Goal: Task Accomplishment & Management: Manage account settings

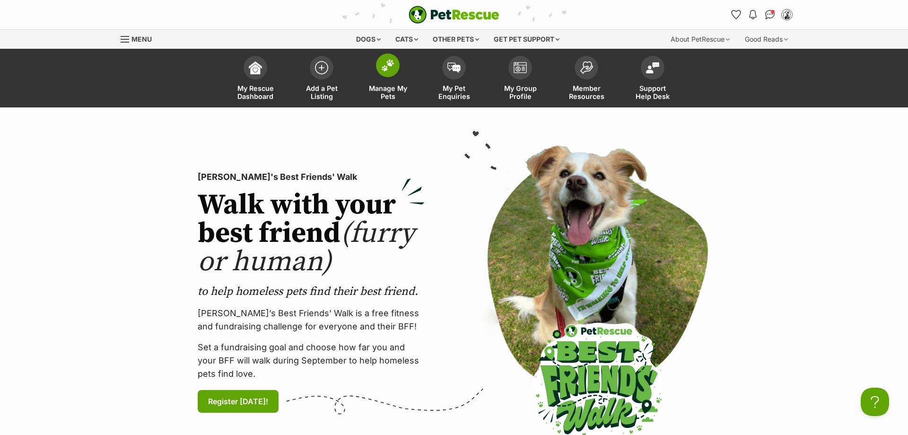
click at [385, 78] on link "Manage My Pets" at bounding box center [388, 79] width 66 height 56
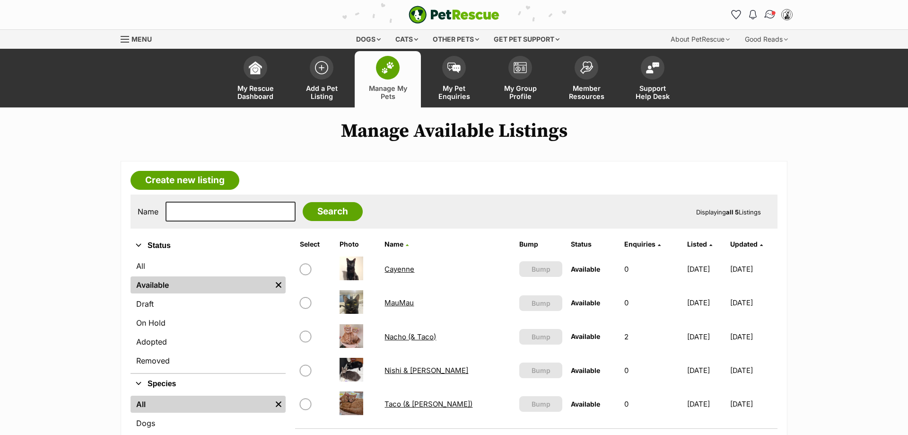
click at [767, 16] on img "Conversations" at bounding box center [770, 15] width 13 height 12
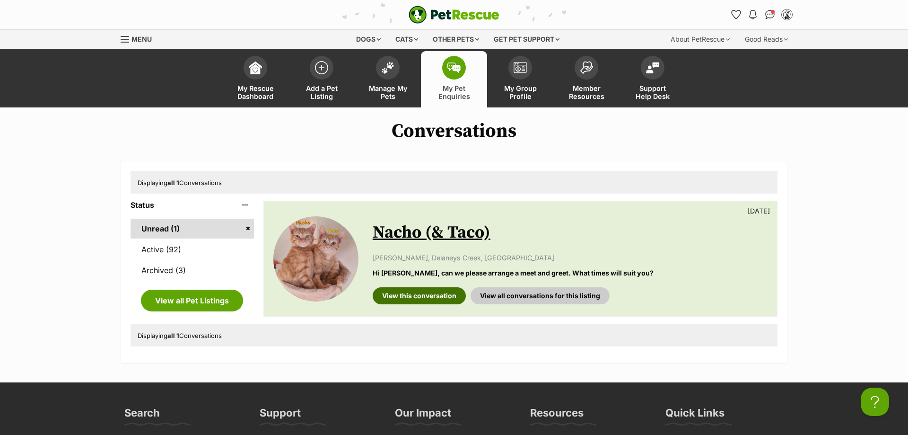
click at [401, 299] on link "View this conversation" at bounding box center [419, 295] width 93 height 17
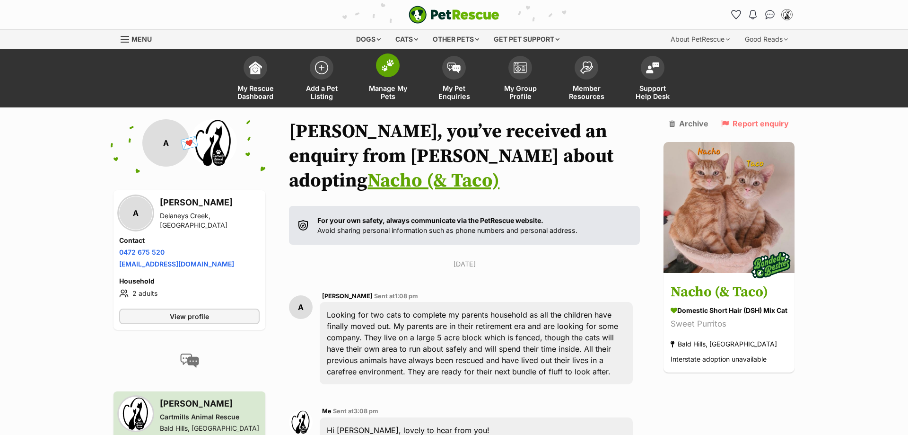
click at [375, 88] on span "Manage My Pets" at bounding box center [387, 92] width 43 height 16
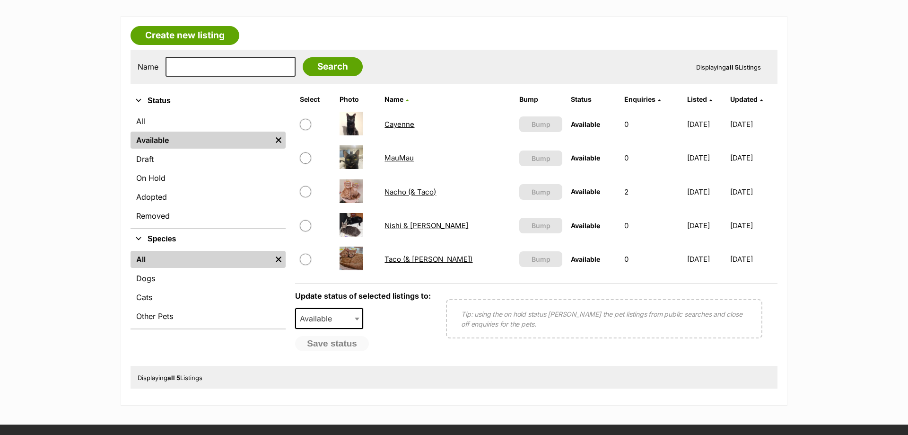
scroll to position [145, 0]
click at [403, 193] on link "Nacho (& Taco)" at bounding box center [410, 191] width 52 height 9
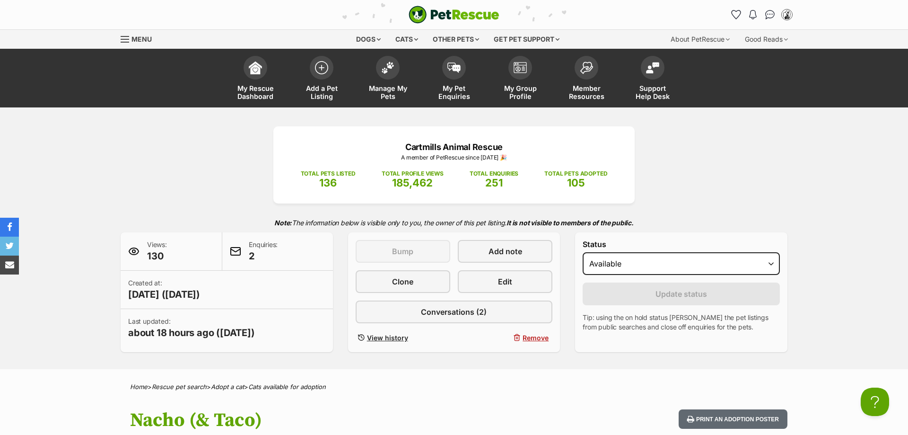
select select "on_hold"
click option "On hold" at bounding box center [0, 0] width 0 height 0
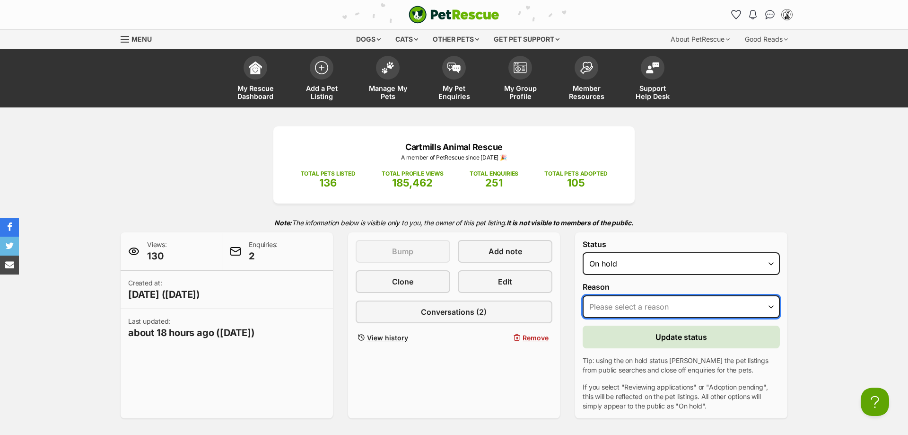
click at [583, 295] on select "Please select a reason Medical reasons Reviewing applications Adoption pending …" at bounding box center [681, 306] width 197 height 23
select select "adoption_pending"
click option "Adoption pending" at bounding box center [0, 0] width 0 height 0
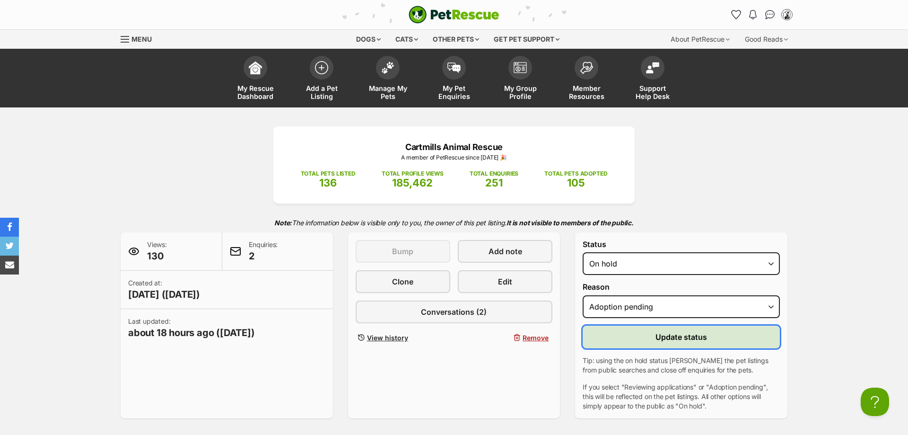
click at [662, 339] on span "Update status" at bounding box center [681, 336] width 52 height 11
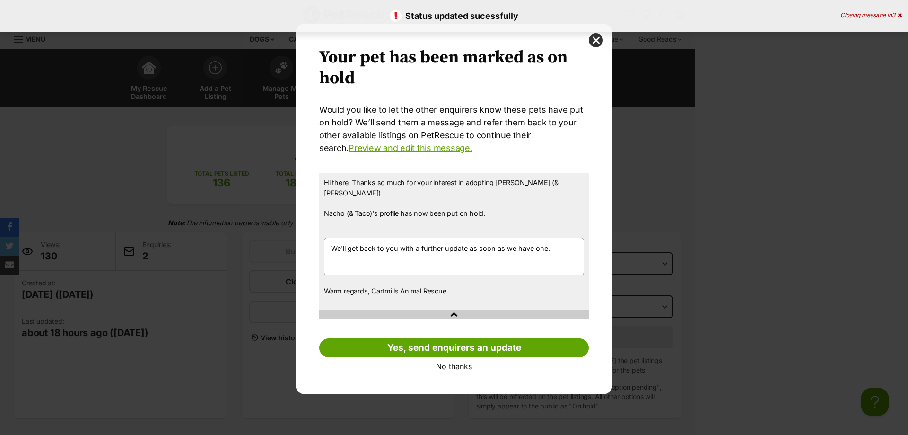
click at [471, 362] on link "No thanks" at bounding box center [454, 366] width 270 height 9
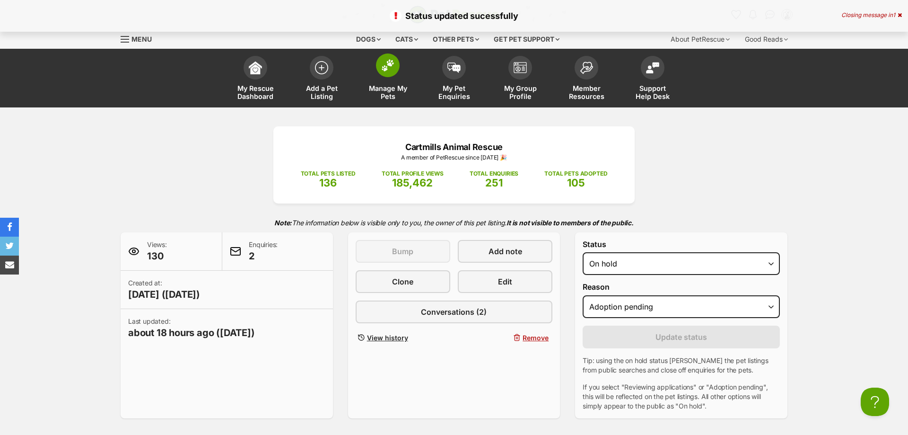
click at [365, 89] on link "Manage My Pets" at bounding box center [388, 79] width 66 height 56
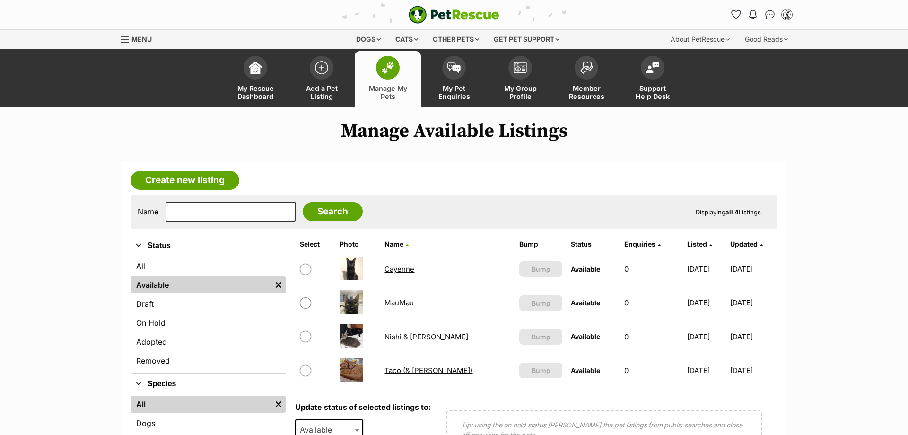
scroll to position [96, 0]
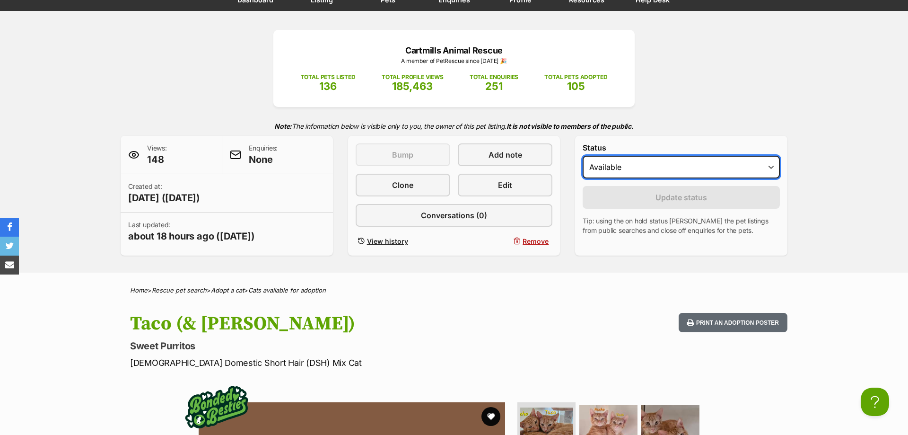
click at [710, 167] on select "Draft Available On hold Adopted" at bounding box center [681, 167] width 197 height 23
select select "on_hold"
click option "On hold" at bounding box center [0, 0] width 0 height 0
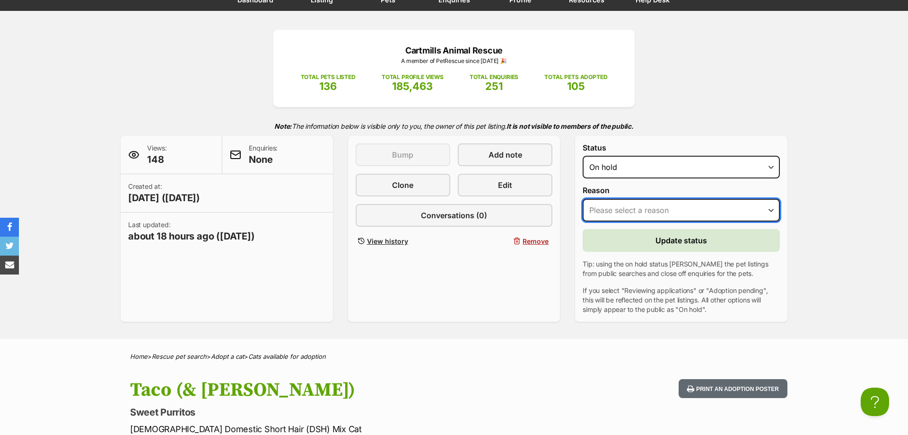
click at [583, 199] on select "Please select a reason Medical reasons Reviewing applications Adoption pending …" at bounding box center [681, 210] width 197 height 23
select select "adoption_pending"
click option "Adoption pending" at bounding box center [0, 0] width 0 height 0
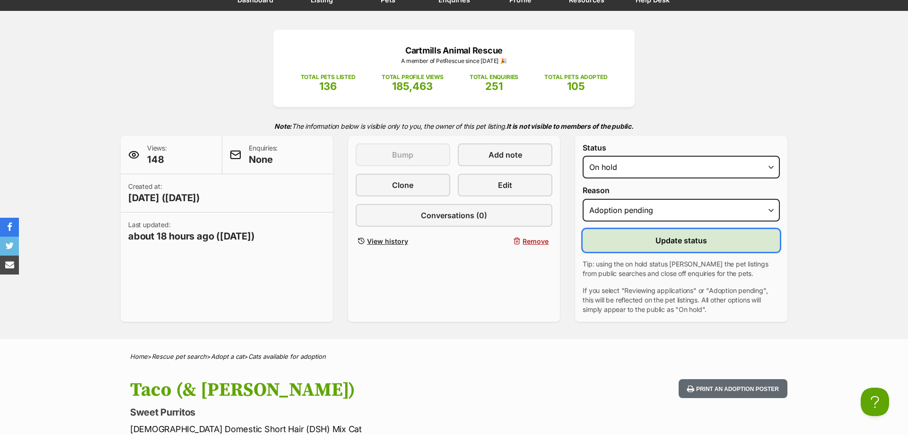
click at [648, 242] on button "Update status" at bounding box center [681, 240] width 197 height 23
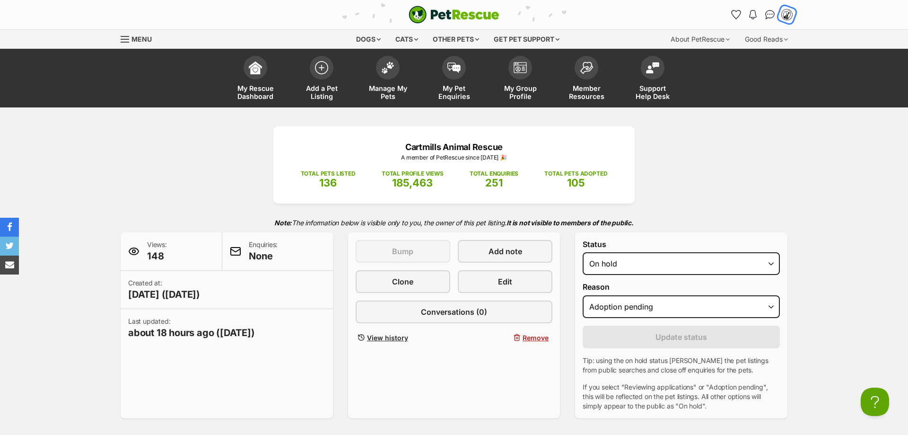
click at [790, 17] on img "My account" at bounding box center [787, 15] width 12 height 12
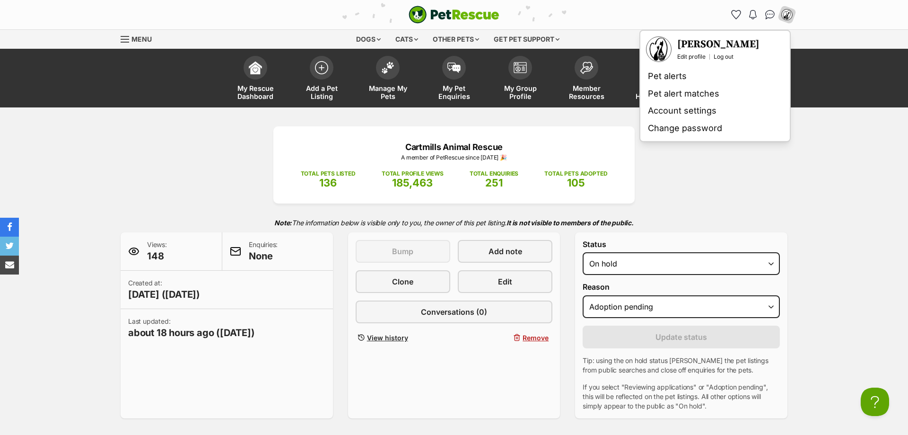
click at [716, 53] on div "Amiee Edit profile Log out" at bounding box center [718, 49] width 82 height 23
click at [720, 55] on link "Log out" at bounding box center [723, 57] width 20 height 8
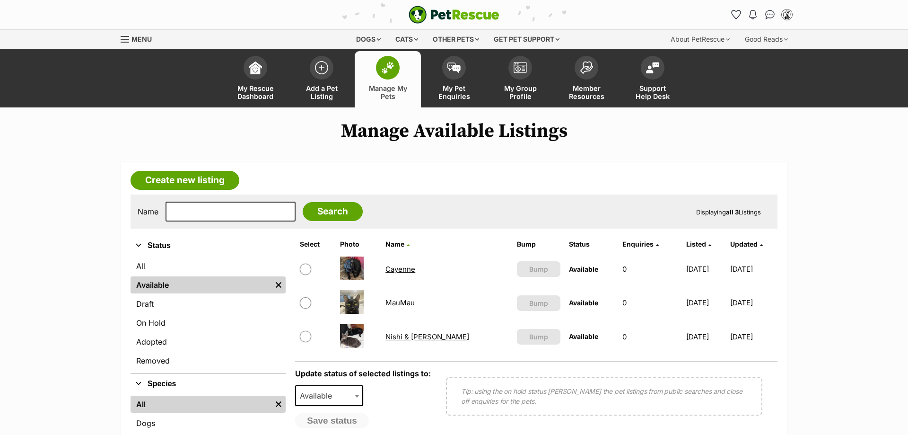
click at [409, 301] on link "MauMau" at bounding box center [399, 302] width 29 height 9
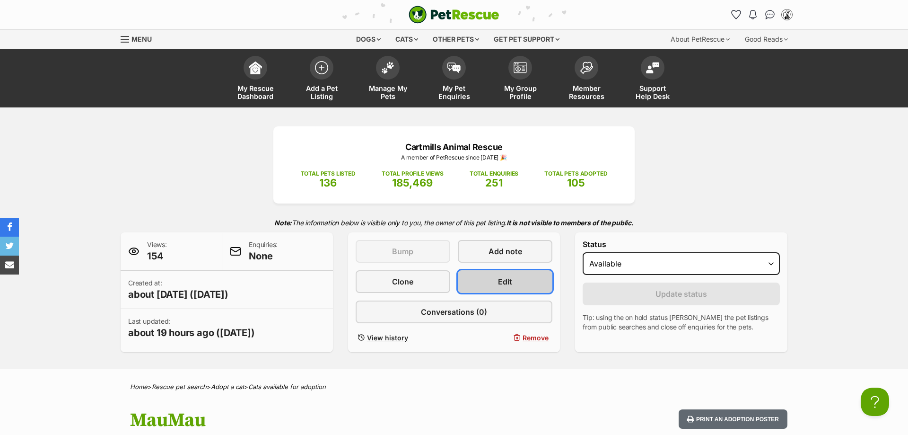
click at [513, 281] on link "Edit" at bounding box center [505, 281] width 95 height 23
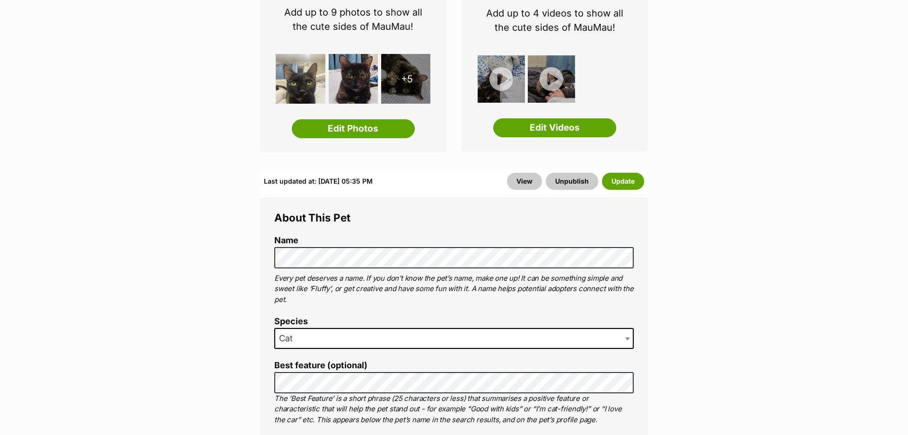
scroll to position [145, 0]
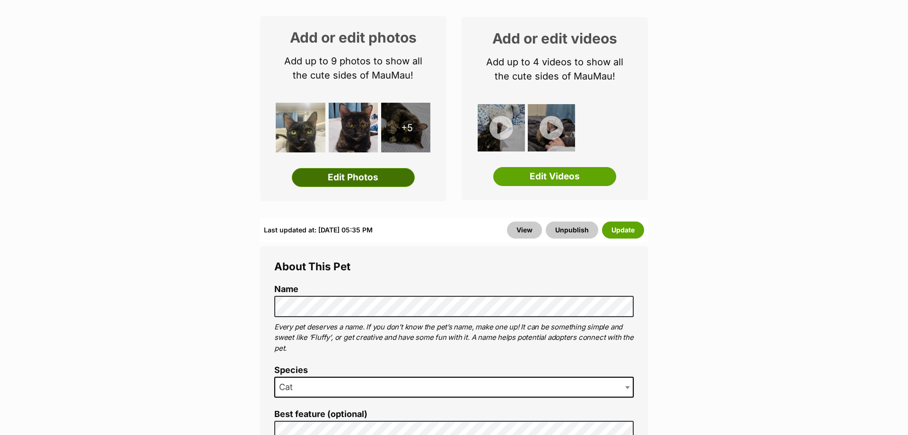
click at [354, 179] on link "Edit Photos" at bounding box center [353, 177] width 123 height 19
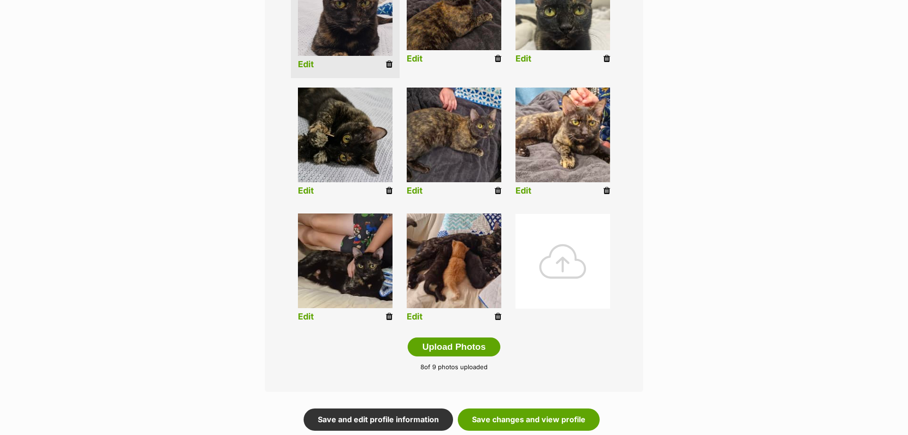
scroll to position [434, 0]
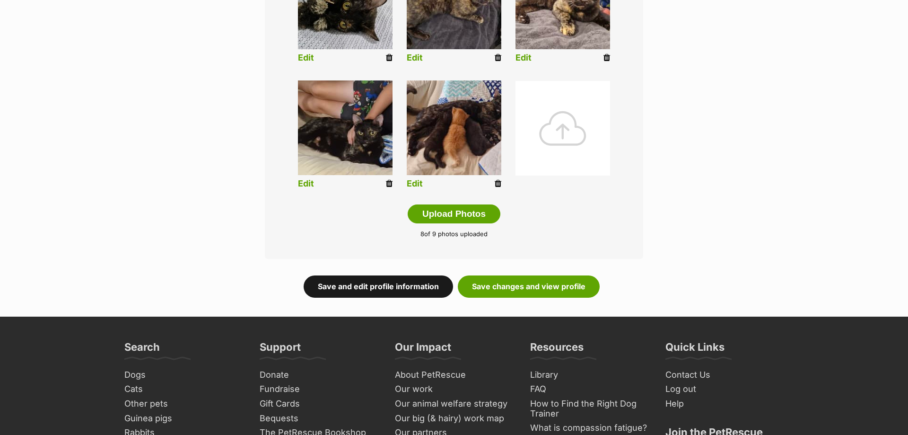
click at [417, 287] on link "Save and edit profile information" at bounding box center [378, 286] width 149 height 22
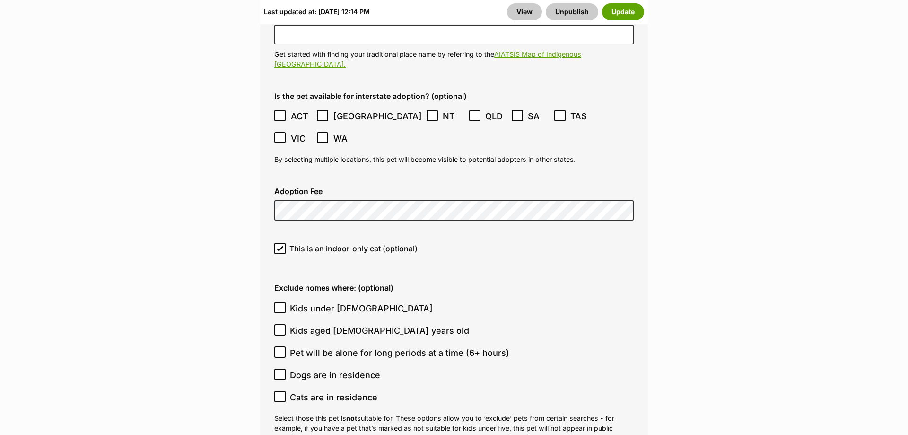
scroll to position [2460, 0]
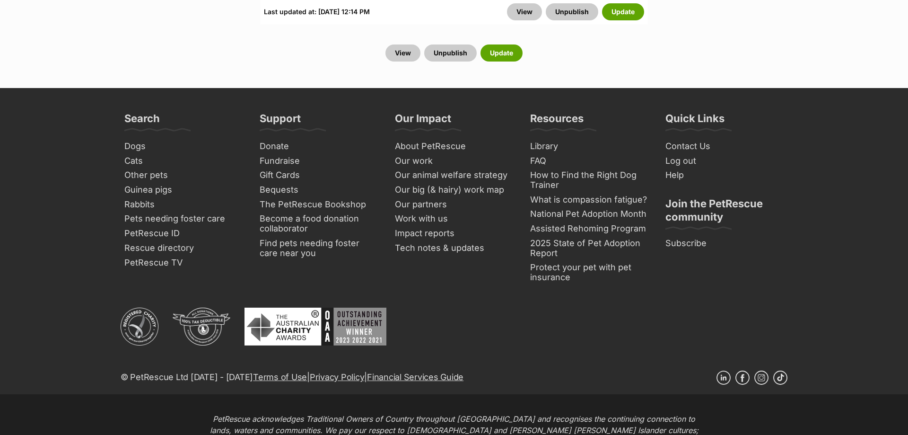
scroll to position [3762, 0]
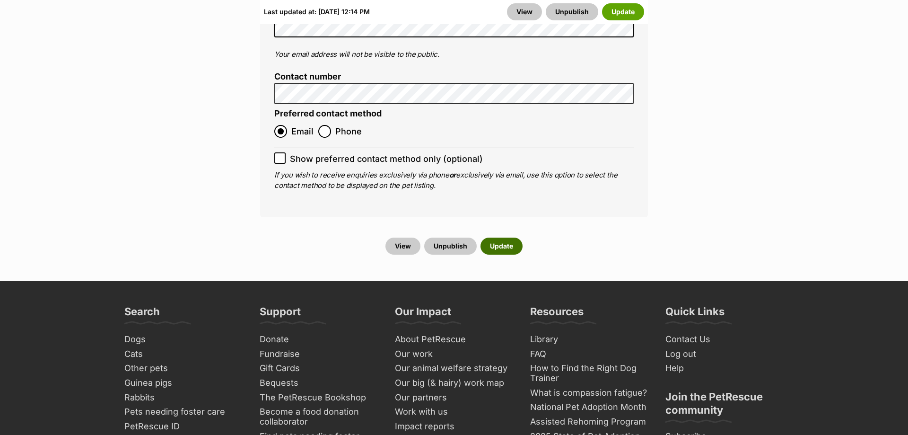
click at [501, 237] on button "Update" at bounding box center [501, 245] width 42 height 17
